Goal: Task Accomplishment & Management: Manage account settings

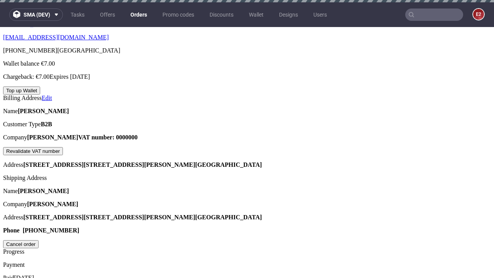
scroll to position [196, 0]
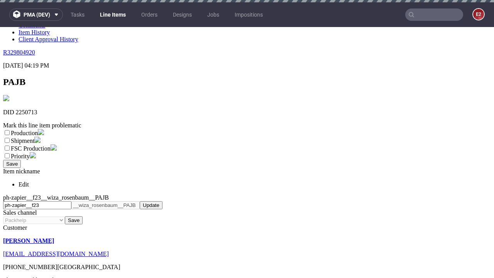
scroll to position [2, 0]
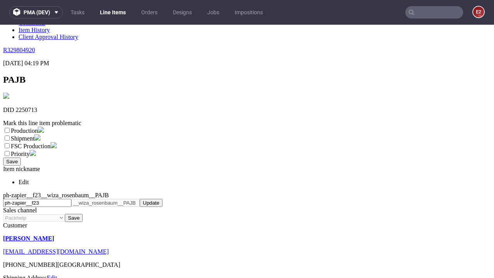
select select "dtp_ca_needed"
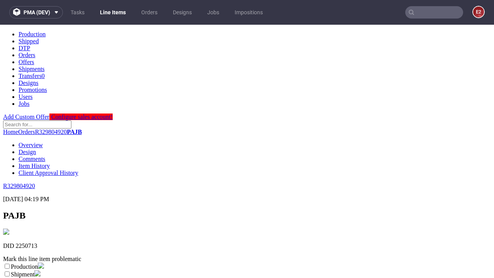
scroll to position [0, 0]
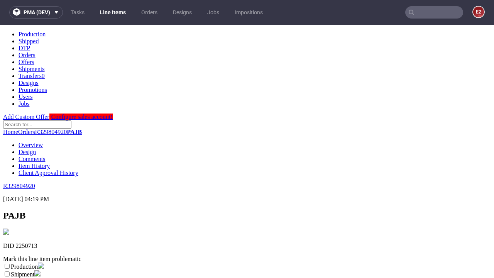
checkbox input "true"
